Goal: Information Seeking & Learning: Learn about a topic

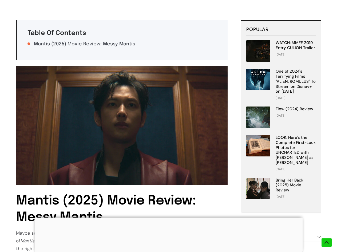
click at [168, 218] on div at bounding box center [168, 218] width 268 height 0
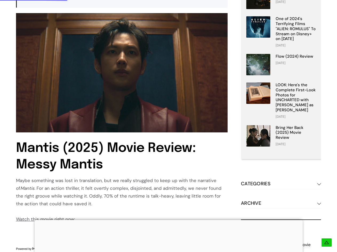
scroll to position [267, 0]
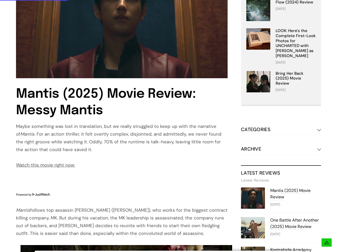
click at [26, 126] on div "Maybe something was lost in translation, but we really struggled to keep up wit…" at bounding box center [122, 138] width 212 height 31
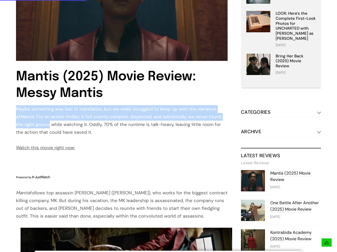
scroll to position [294, 0]
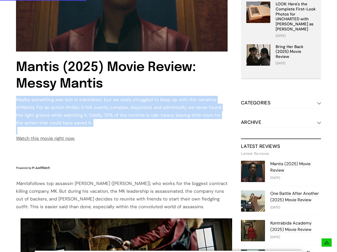
drag, startPoint x: 26, startPoint y: 126, endPoint x: 83, endPoint y: 120, distance: 57.5
click at [83, 120] on div "Maybe something was lost in translation, but we really struggled to keep up wit…" at bounding box center [122, 111] width 212 height 31
copy div "Maybe something was lost in translation, but we really struggled to keep up wit…"
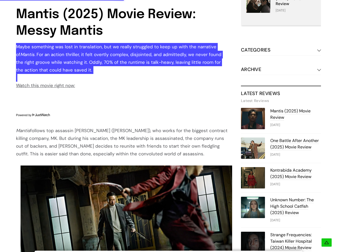
scroll to position [347, 0]
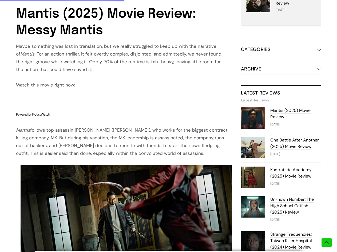
click at [26, 128] on icon "Mantis" at bounding box center [23, 130] width 14 height 6
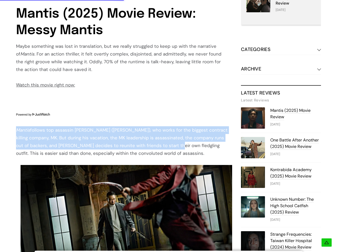
drag, startPoint x: 26, startPoint y: 128, endPoint x: 135, endPoint y: 149, distance: 110.1
click at [135, 149] on div "[PERSON_NAME] follows top assassin [PERSON_NAME] ([PERSON_NAME]), who works for…" at bounding box center [122, 141] width 212 height 31
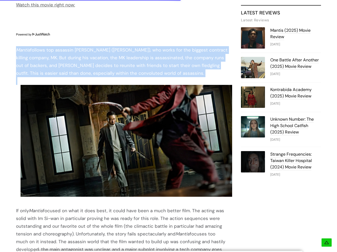
click at [126, 74] on div "[PERSON_NAME] follows top assassin [PERSON_NAME] ([PERSON_NAME]), who works for…" at bounding box center [122, 61] width 212 height 31
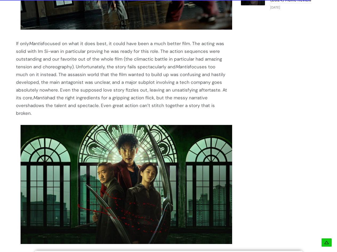
scroll to position [587, 0]
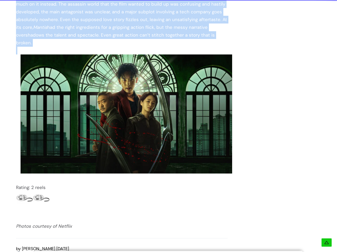
scroll to position [667, 0]
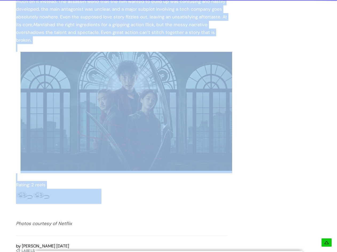
click at [55, 181] on div "Rating: 2 reels" at bounding box center [122, 185] width 212 height 8
copy div "Loremi dolorsi ame consecte Adipis (El Se-doe), tem incid utl etd magnaal enima…"
